Goal: Task Accomplishment & Management: Manage account settings

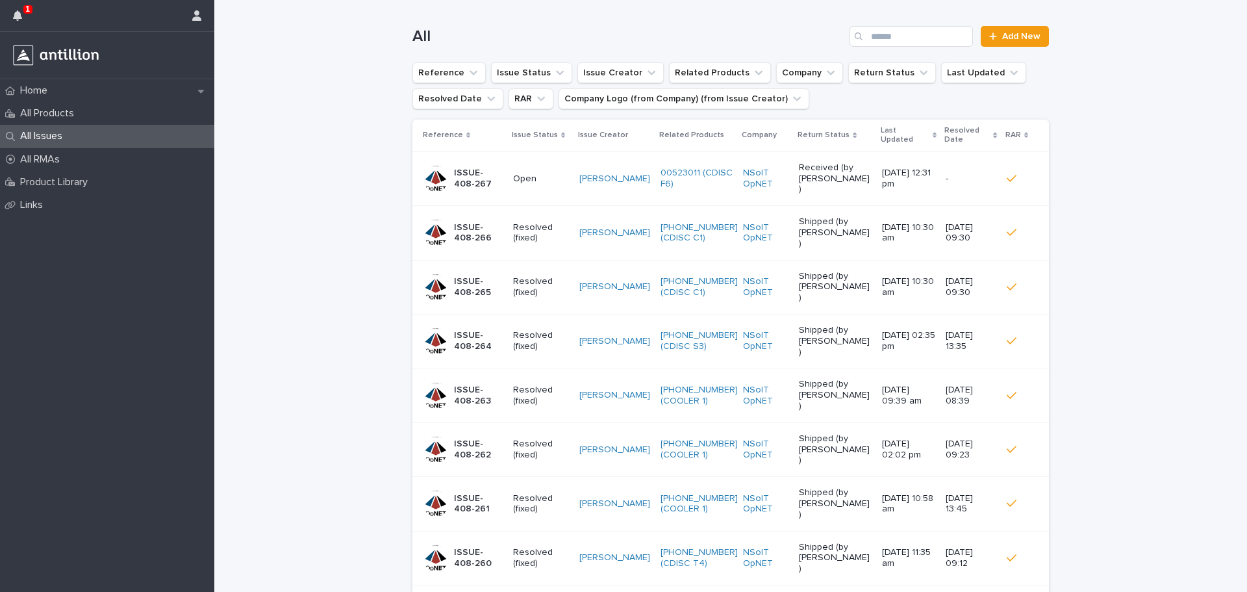
click at [527, 173] on p "Open" at bounding box center [541, 178] width 57 height 11
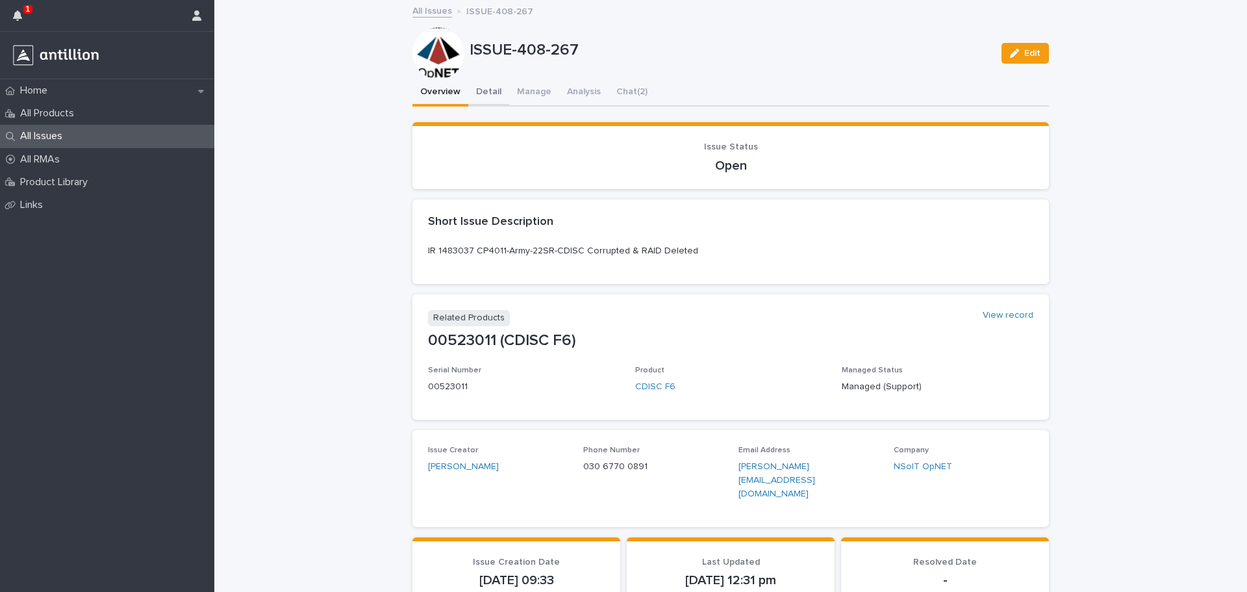
click at [484, 89] on button "Detail" at bounding box center [488, 92] width 41 height 27
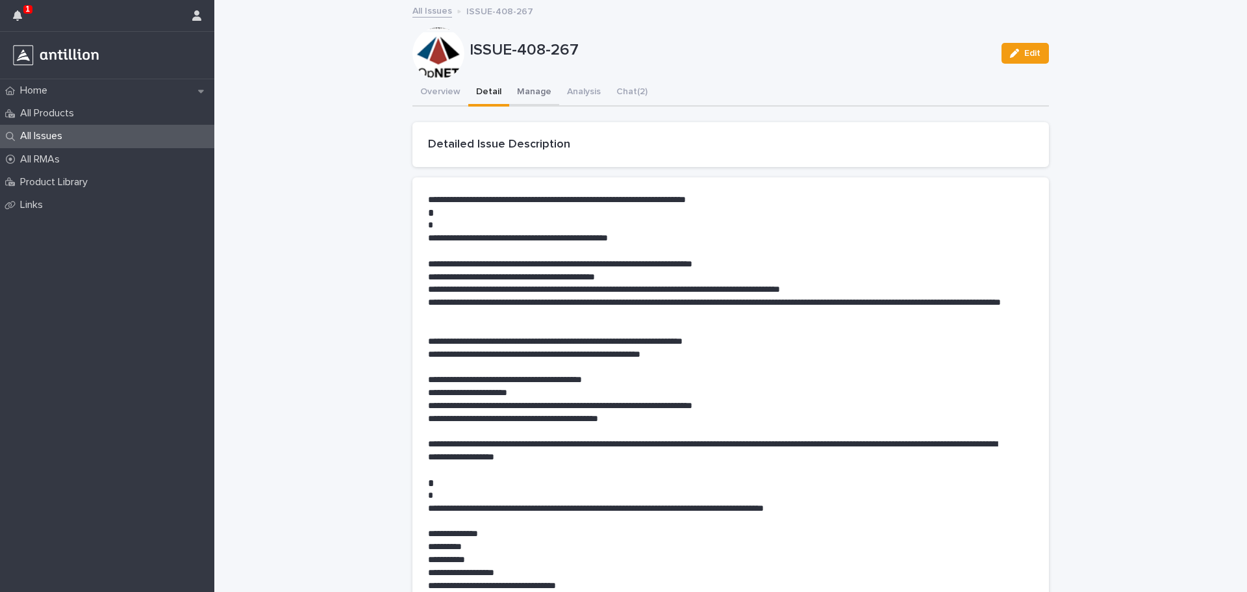
click at [533, 97] on button "Manage" at bounding box center [534, 92] width 50 height 27
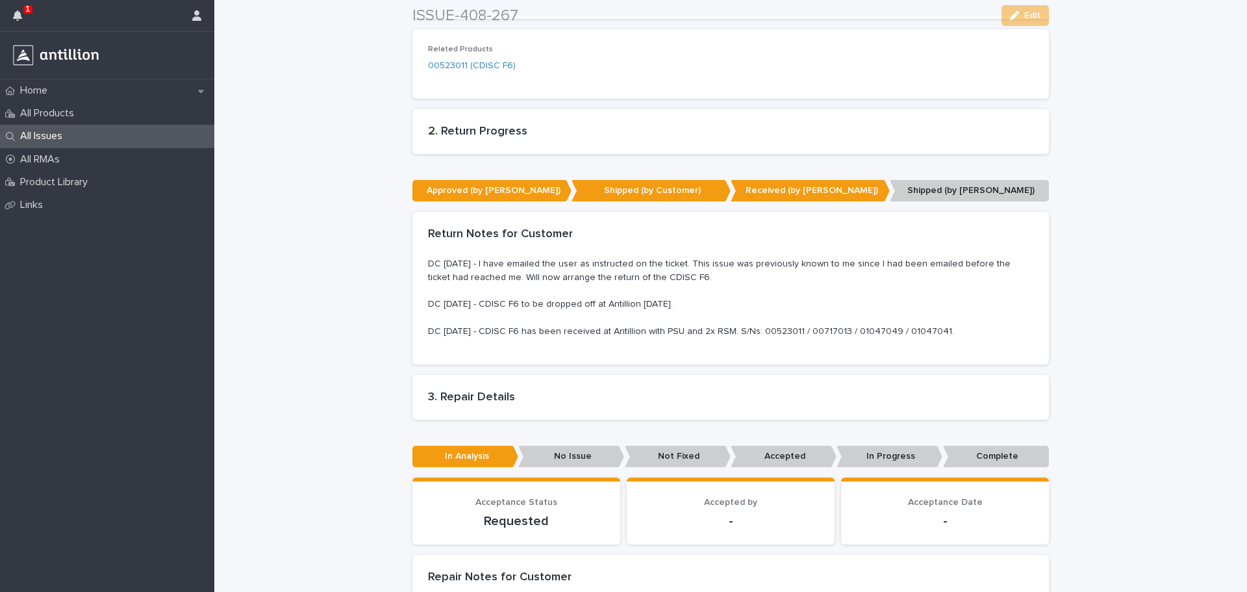
scroll to position [291, 0]
click at [972, 453] on p "Complete" at bounding box center [996, 455] width 106 height 21
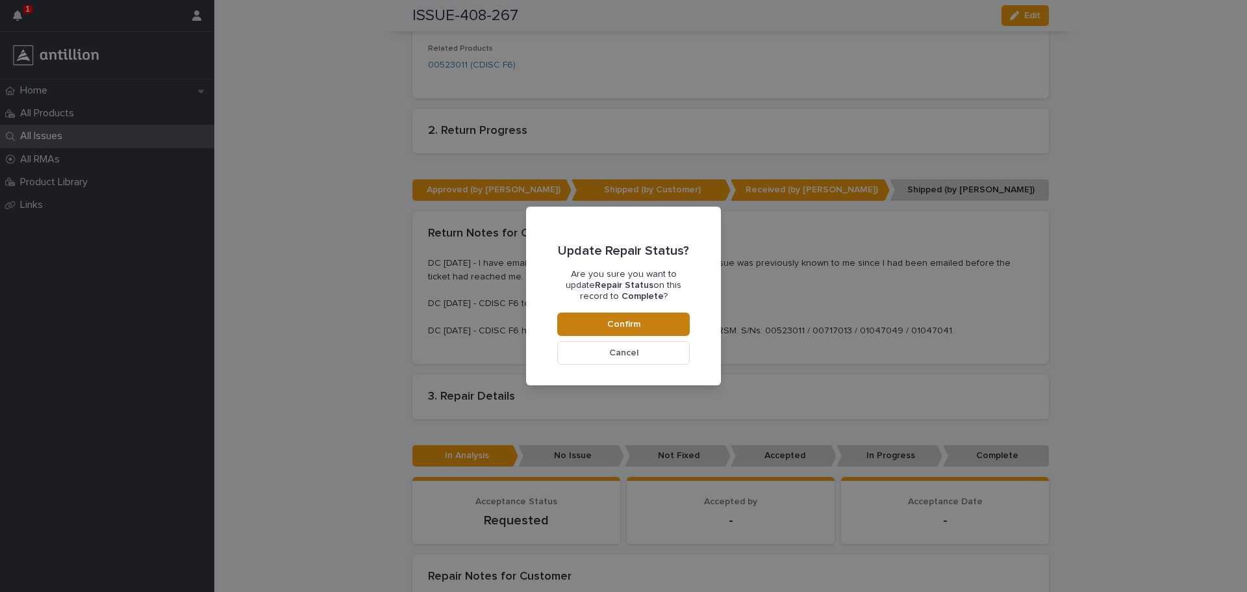
click at [661, 324] on button "Confirm" at bounding box center [623, 323] width 132 height 23
